Goal: Information Seeking & Learning: Learn about a topic

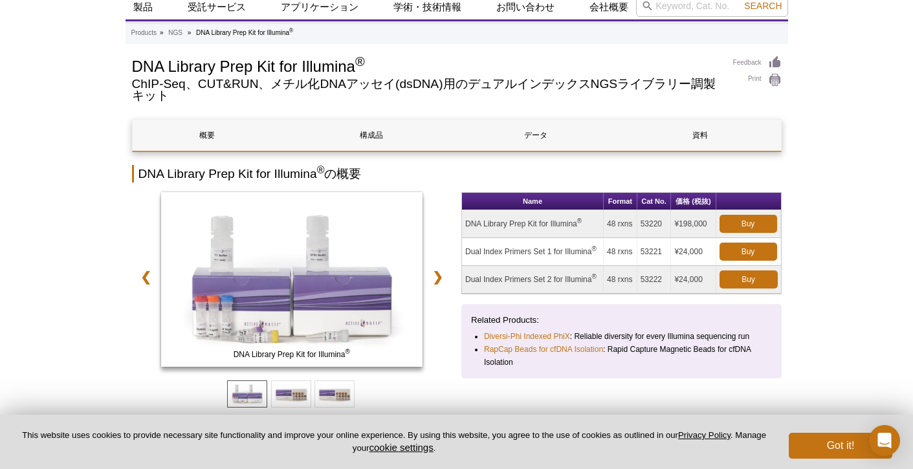
scroll to position [45, 0]
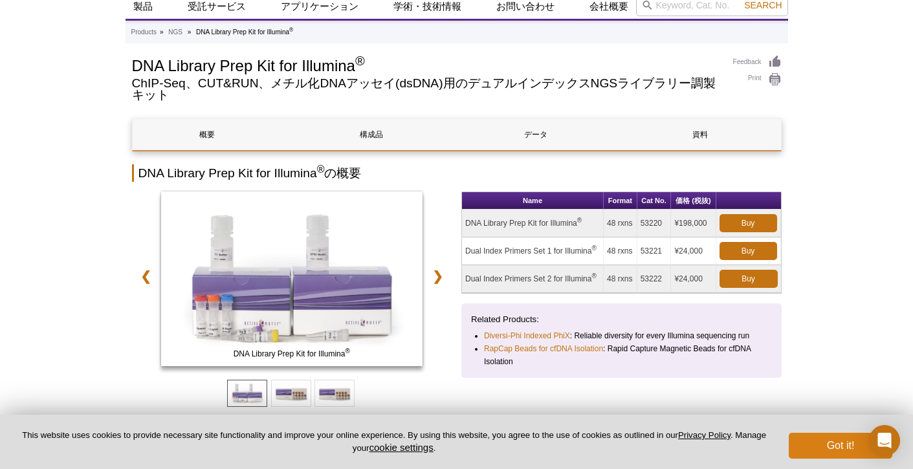
click at [843, 446] on button "Got it!" at bounding box center [841, 446] width 104 height 26
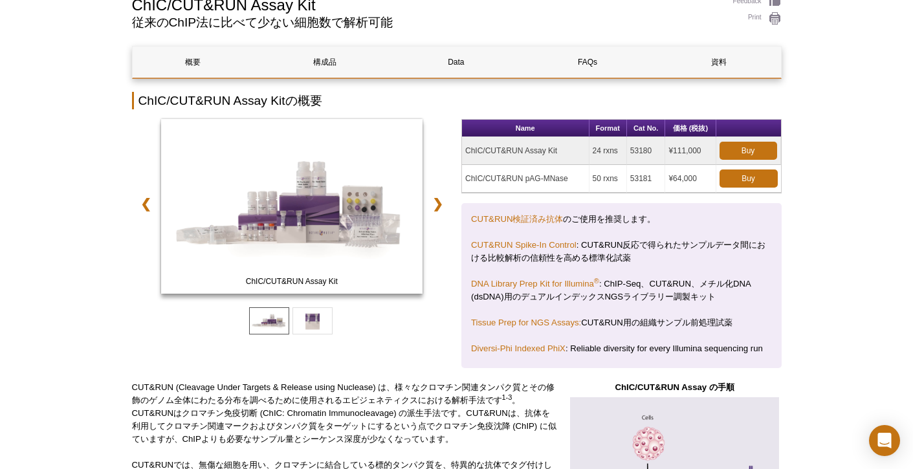
scroll to position [107, 0]
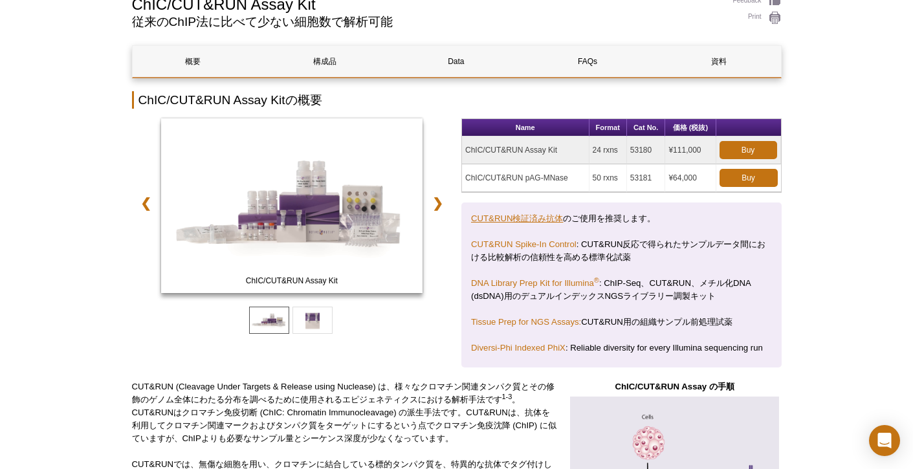
click at [518, 216] on link "CUT&RUN検証済み抗体" at bounding box center [517, 218] width 92 height 10
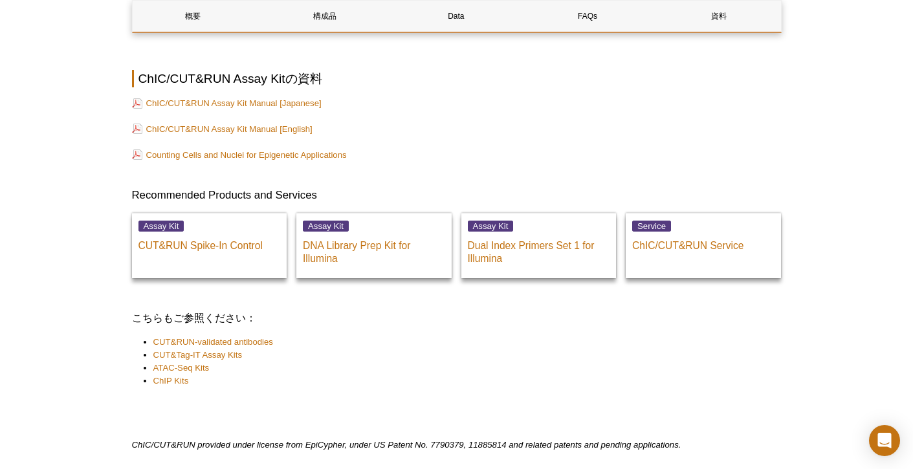
scroll to position [4461, 0]
click at [340, 232] on p "DNA Library Prep Kit for Illumina" at bounding box center [374, 248] width 142 height 32
click at [340, 235] on p "DNA Library Prep Kit for Illumina" at bounding box center [374, 248] width 142 height 32
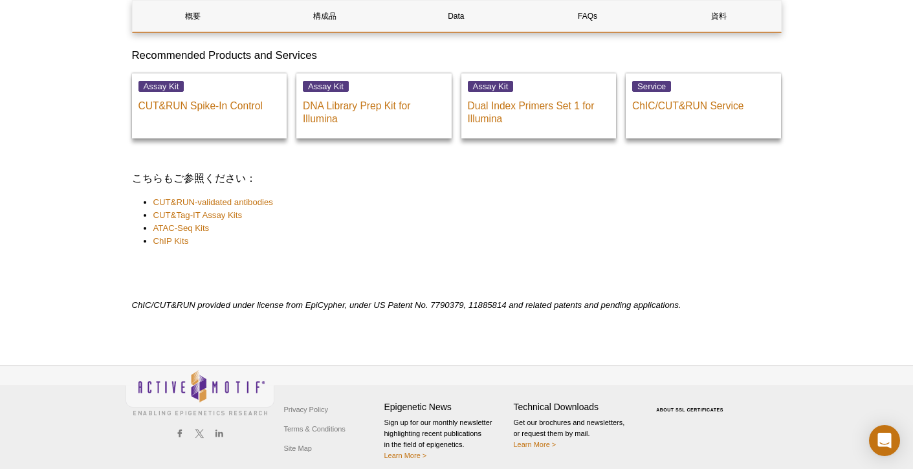
scroll to position [4599, 0]
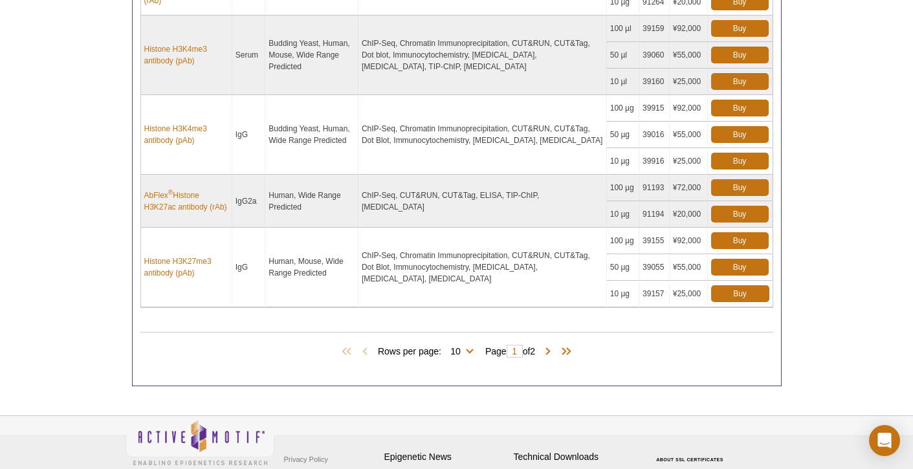
scroll to position [980, 0]
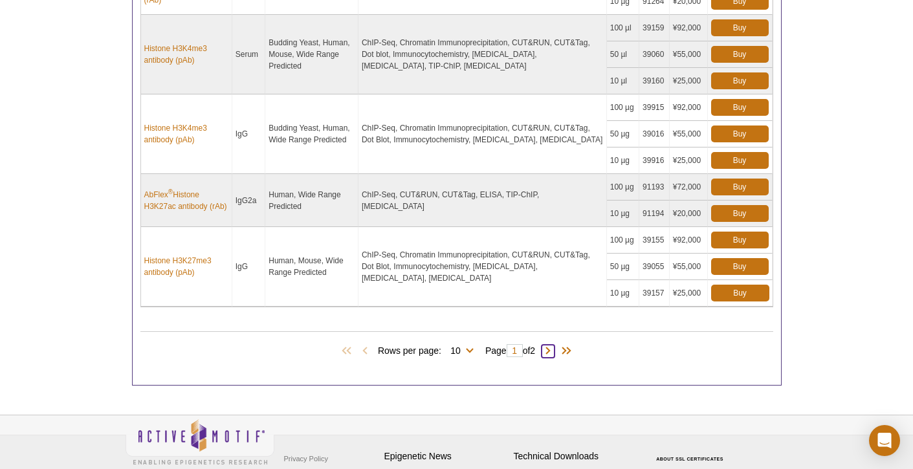
click at [551, 351] on span at bounding box center [548, 351] width 13 height 13
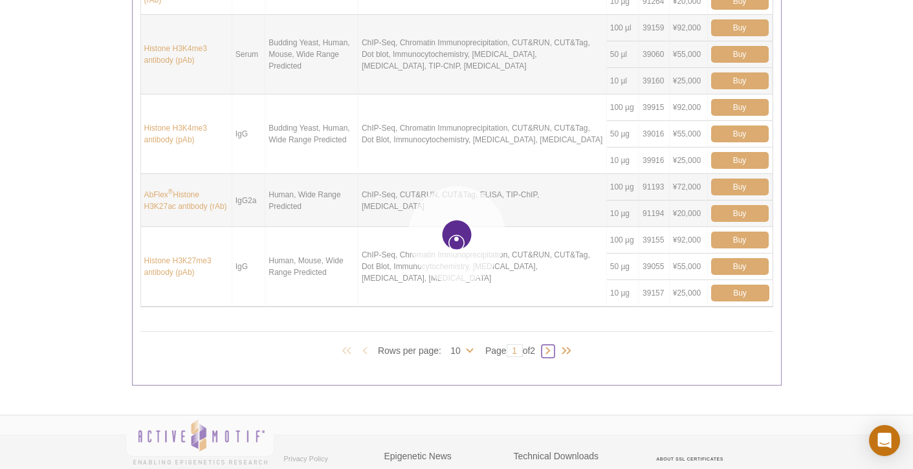
type input "2"
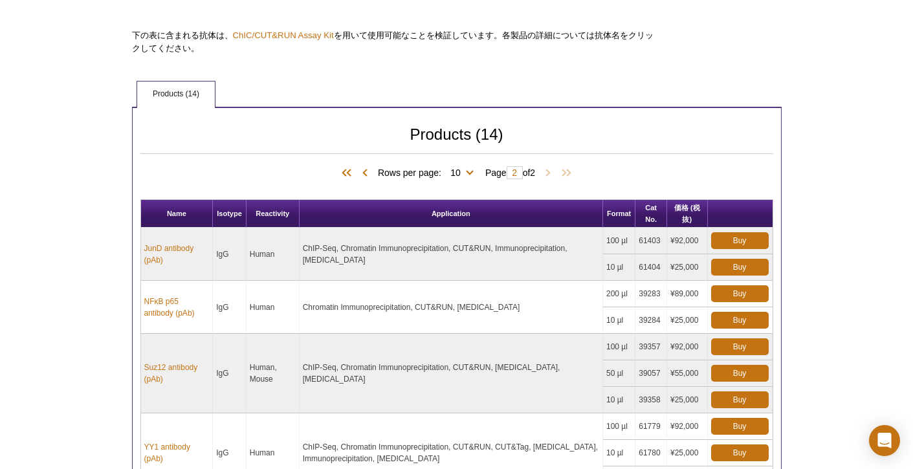
scroll to position [420, 0]
